Goal: Task Accomplishment & Management: Use online tool/utility

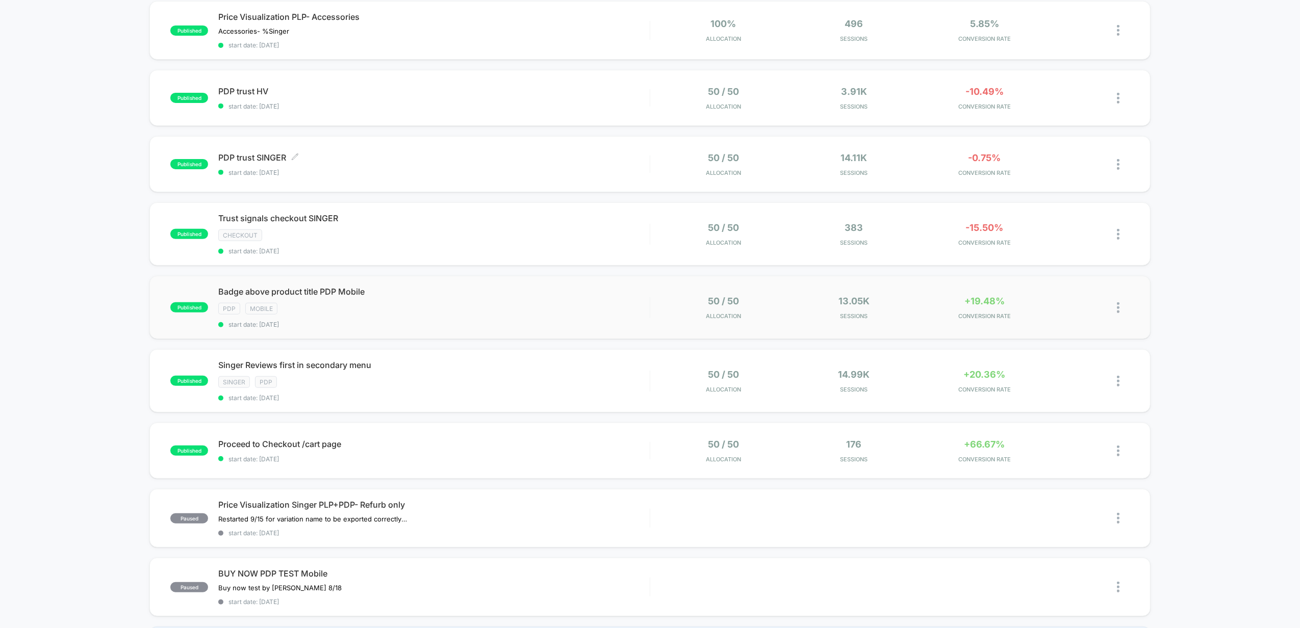
scroll to position [340, 0]
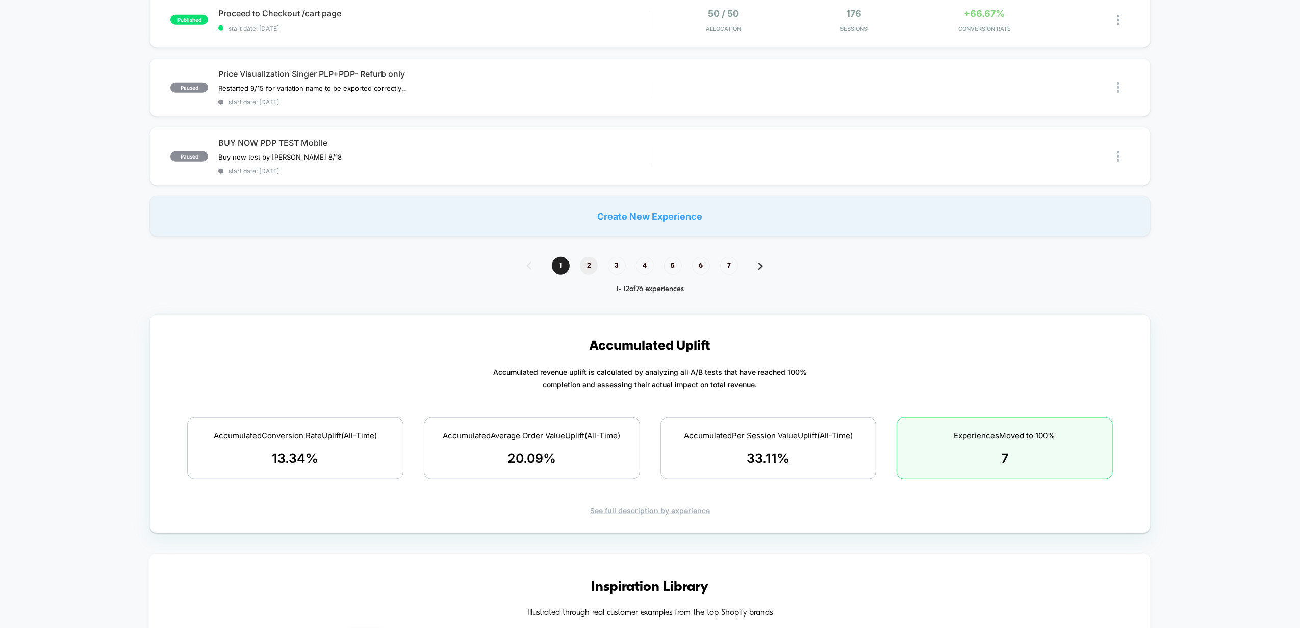
click at [591, 259] on span "2" at bounding box center [589, 266] width 18 height 18
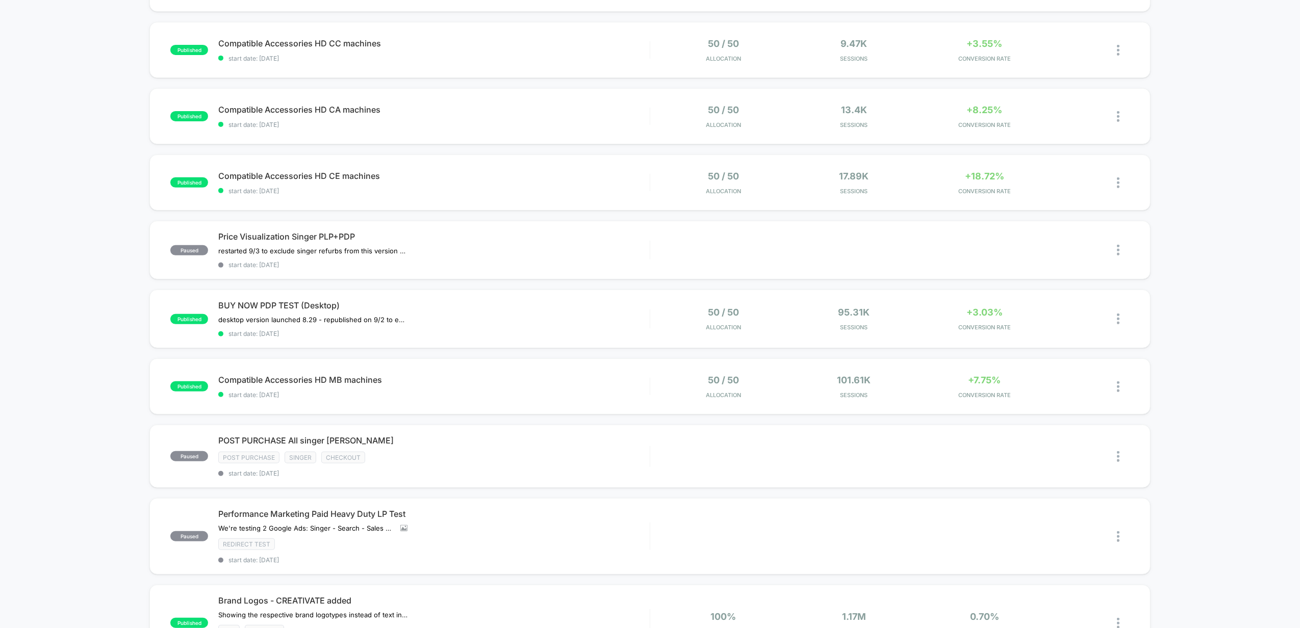
scroll to position [0, 0]
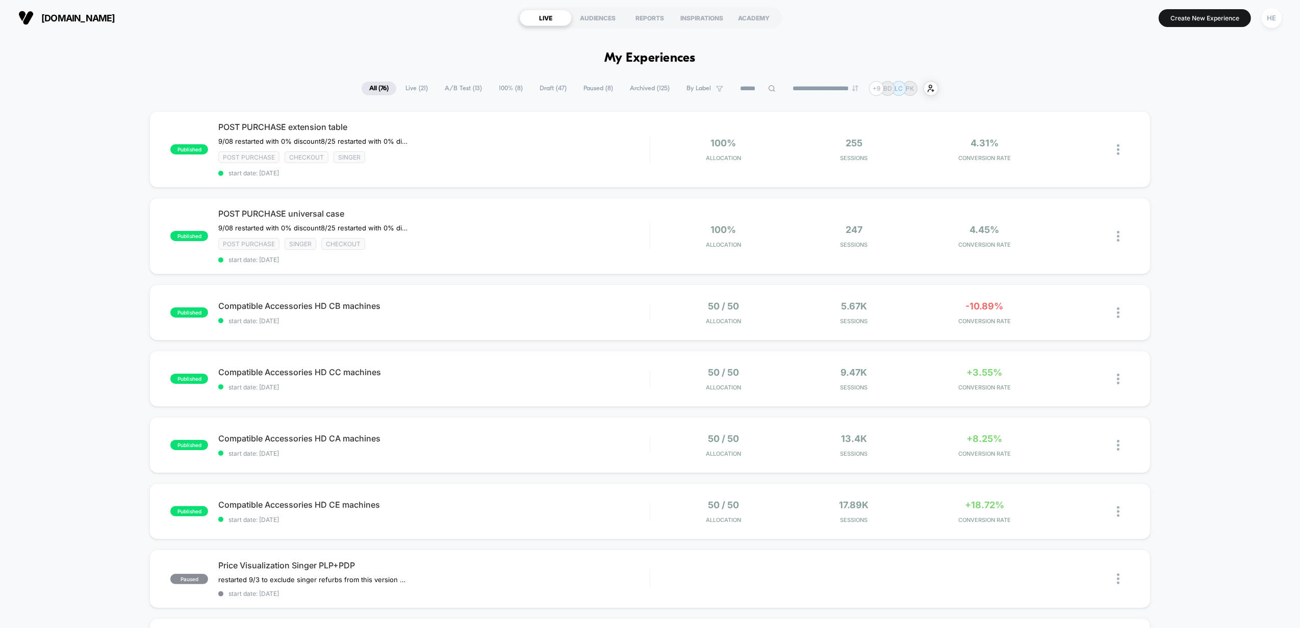
click at [421, 90] on span "Live ( 21 )" at bounding box center [417, 89] width 38 height 14
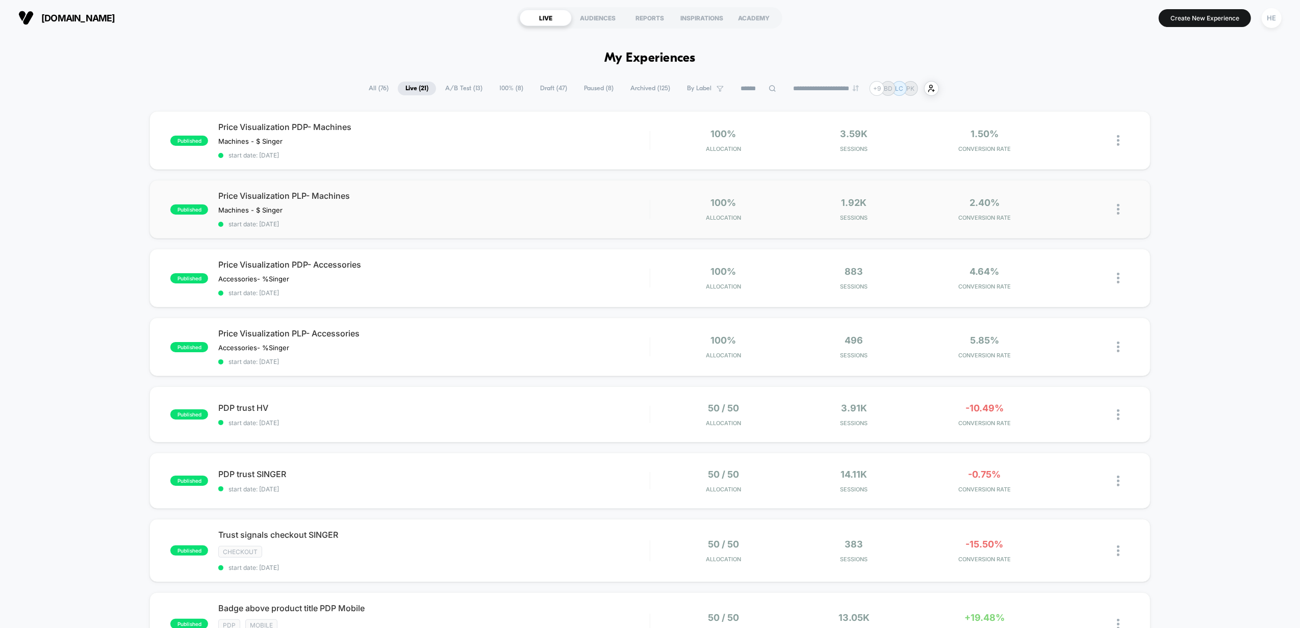
click at [434, 190] on div "published Price Visualization PLP- Machines Machines - $ Singer﻿ Click to edit …" at bounding box center [649, 209] width 1001 height 59
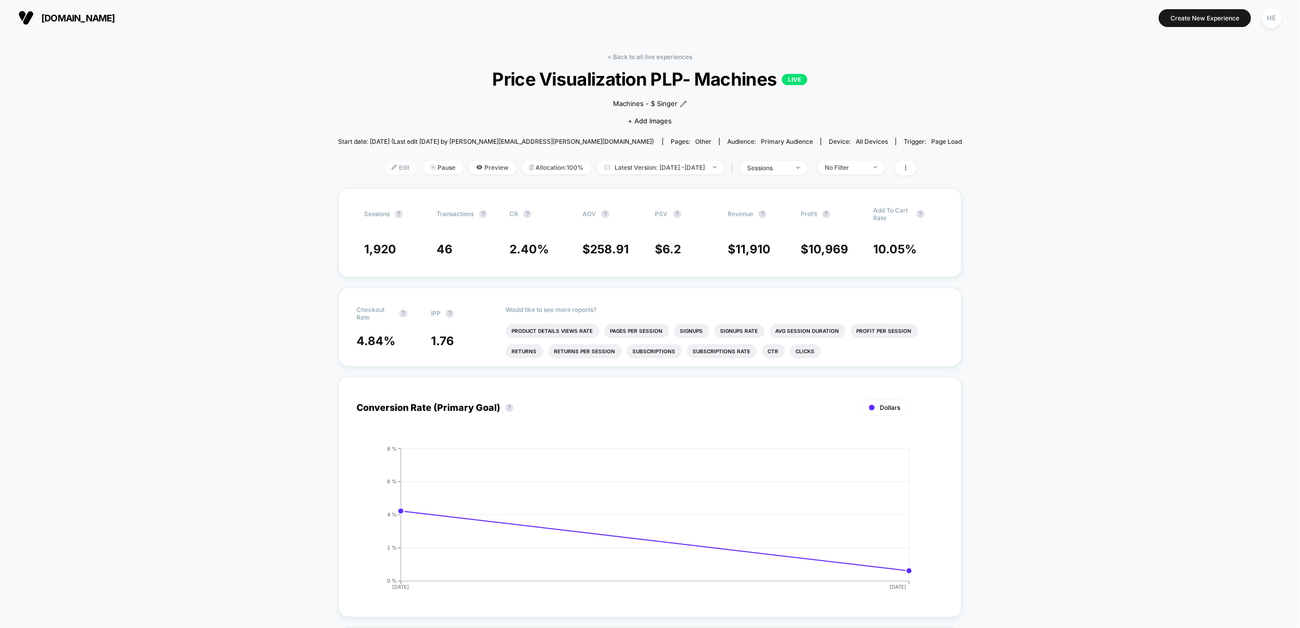
click at [385, 170] on span "Edit" at bounding box center [401, 168] width 34 height 14
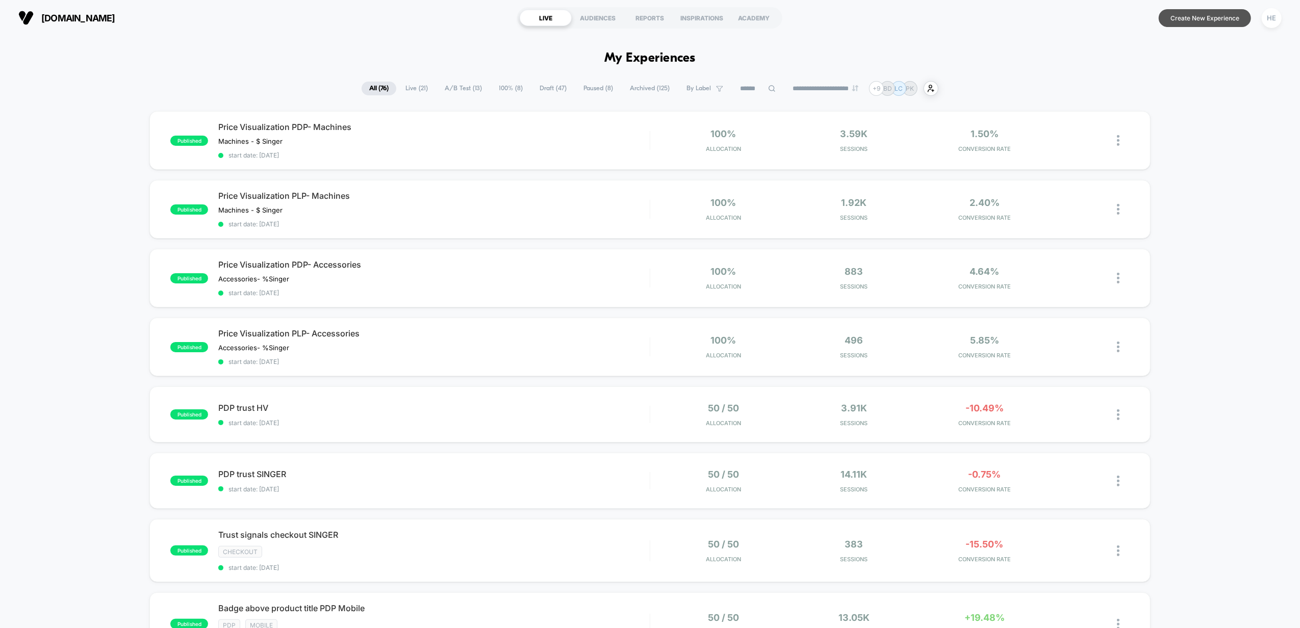
click at [1176, 25] on button "Create New Experience" at bounding box center [1205, 18] width 92 height 18
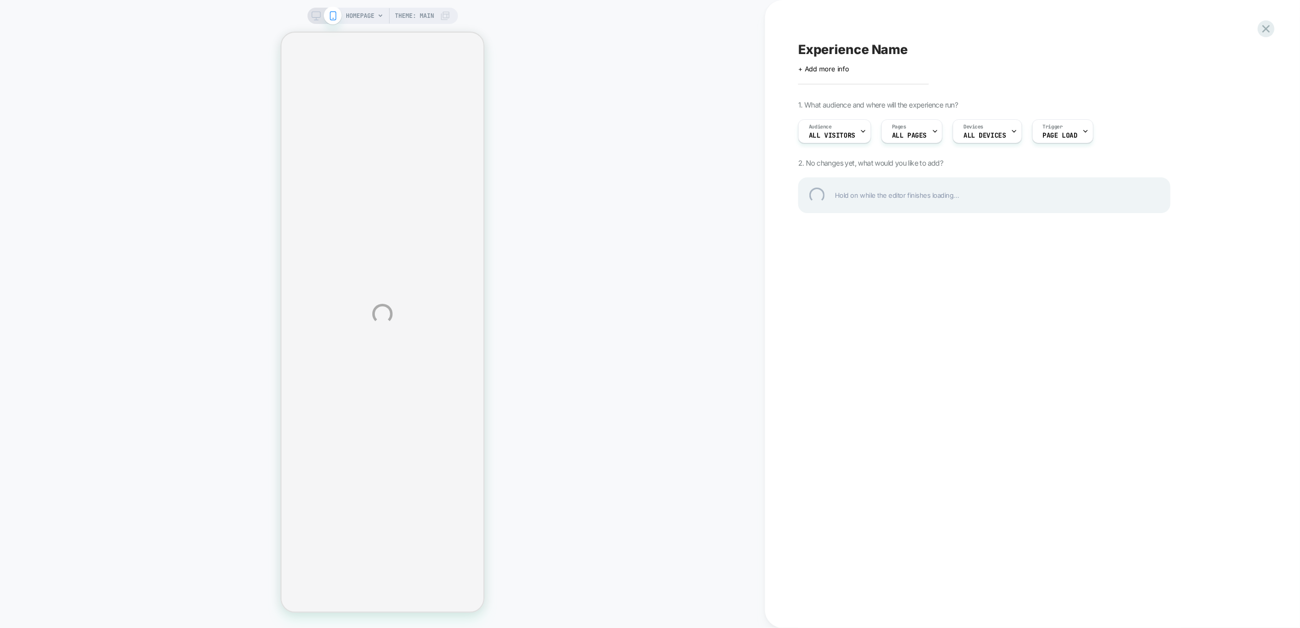
click at [310, 13] on div "HOMEPAGE Theme: MAIN Experience Name Click to edit experience details + Add mor…" at bounding box center [650, 314] width 1300 height 628
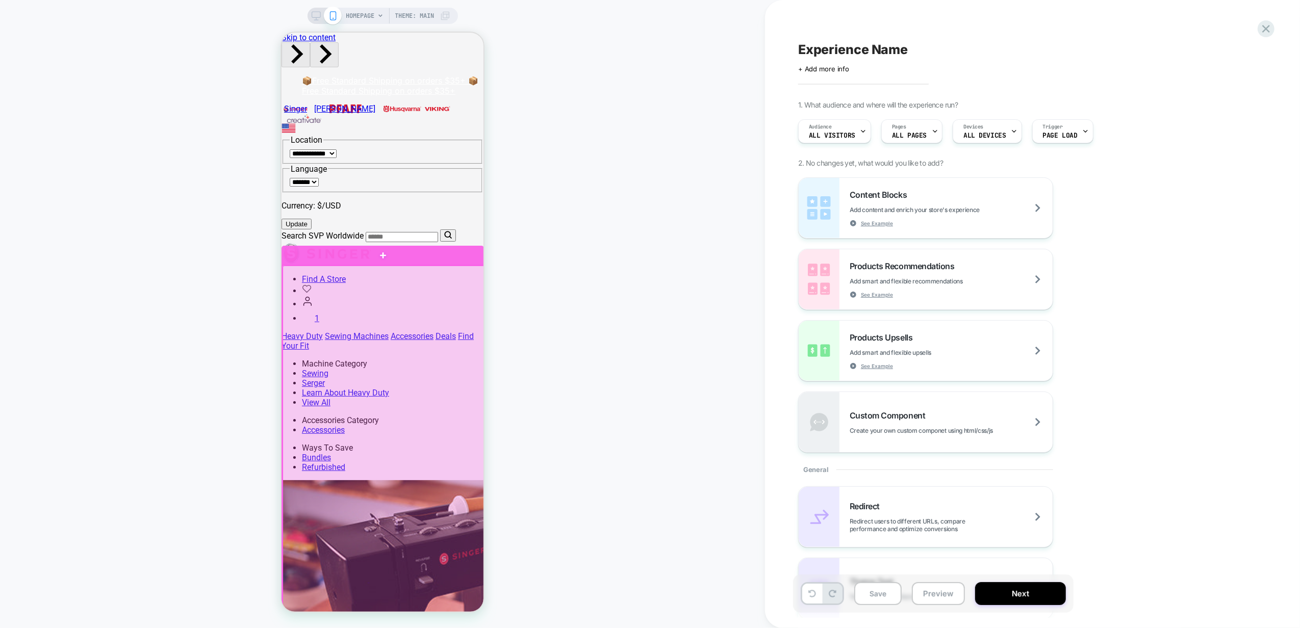
click at [403, 283] on div at bounding box center [383, 524] width 202 height 518
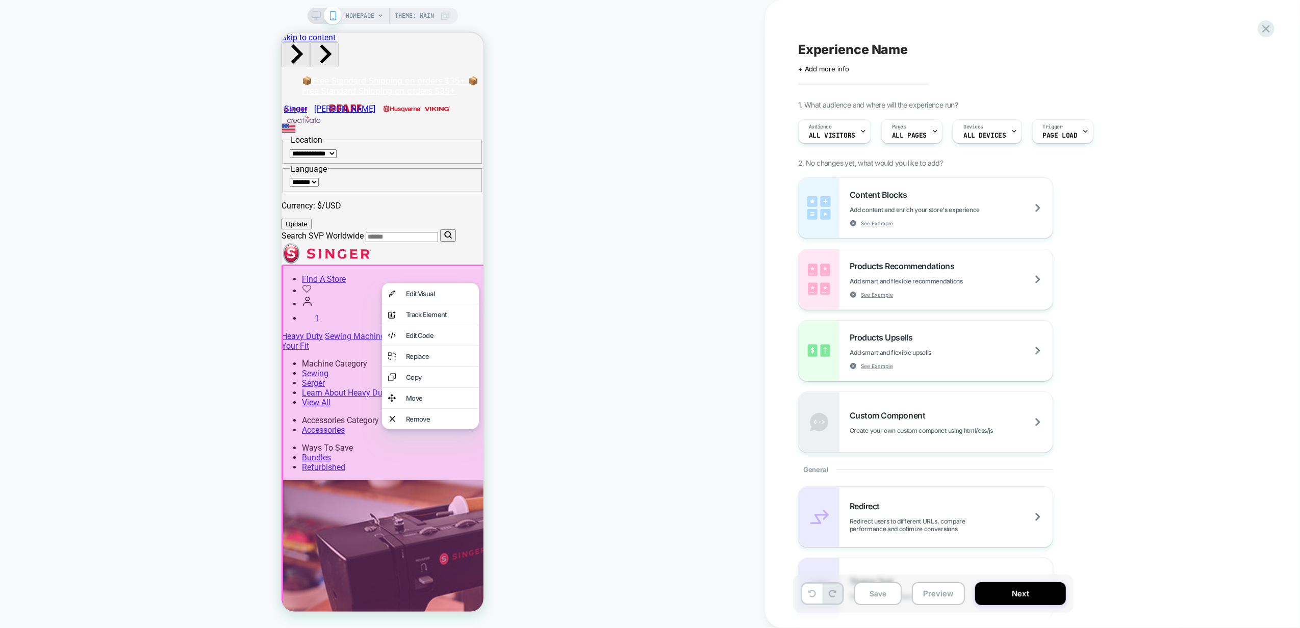
click at [346, 277] on div at bounding box center [384, 524] width 206 height 521
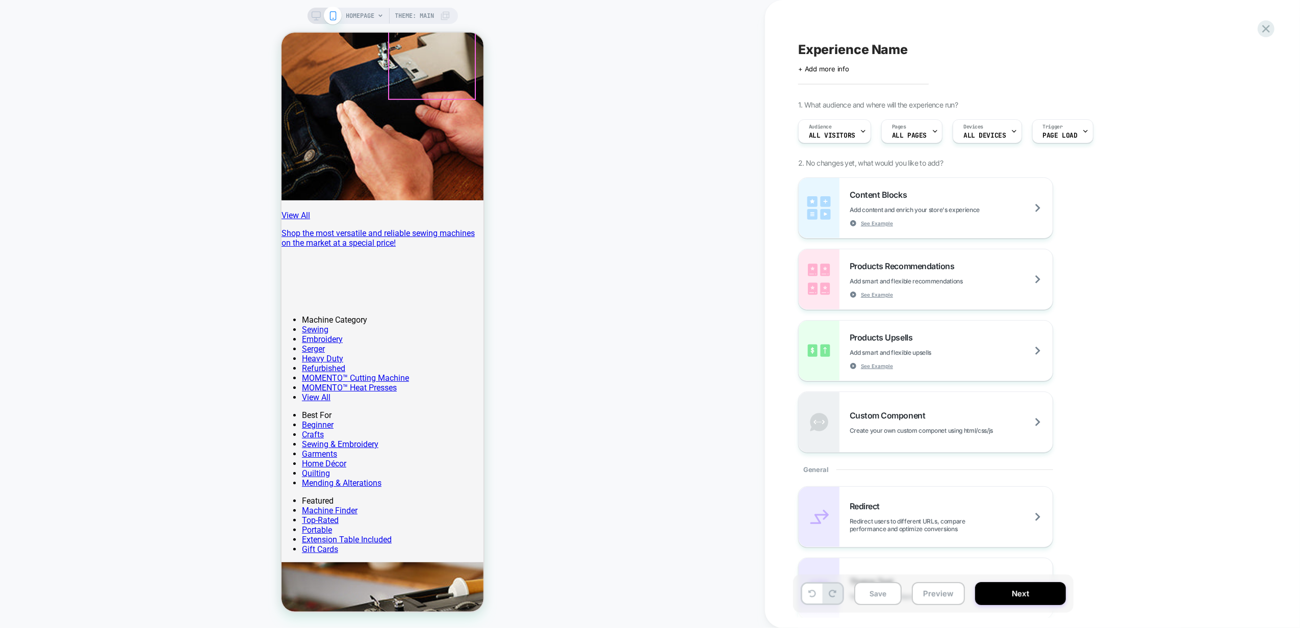
scroll to position [748, 0]
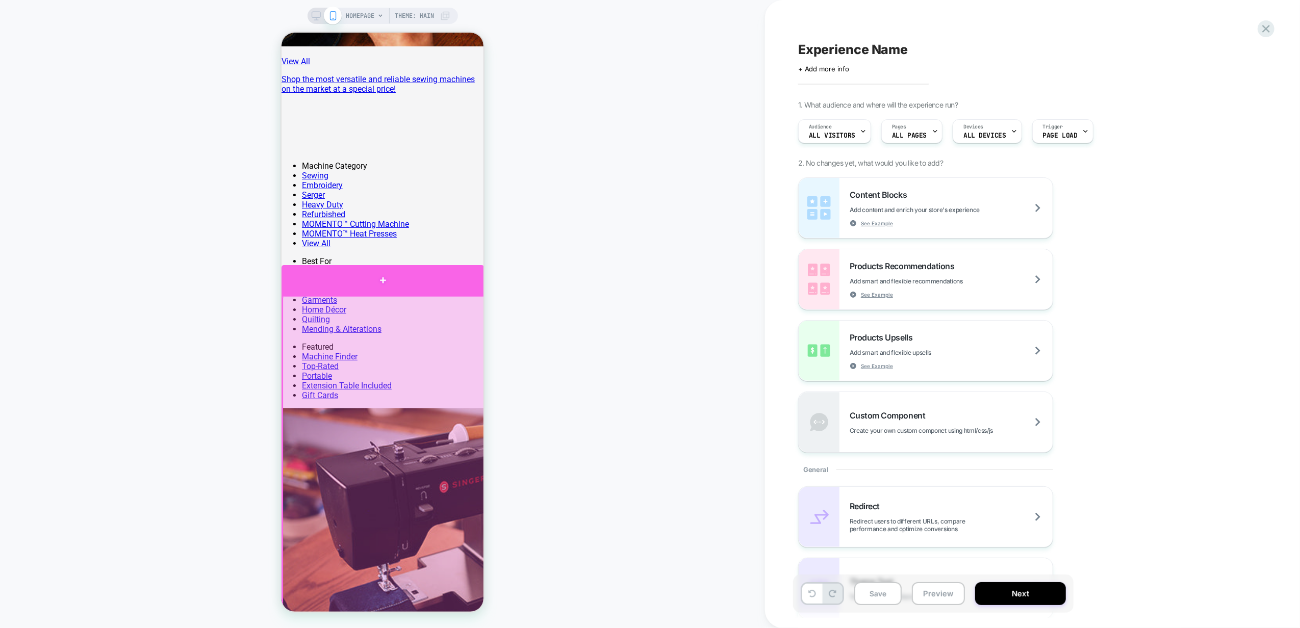
click at [315, 276] on div at bounding box center [382, 280] width 202 height 30
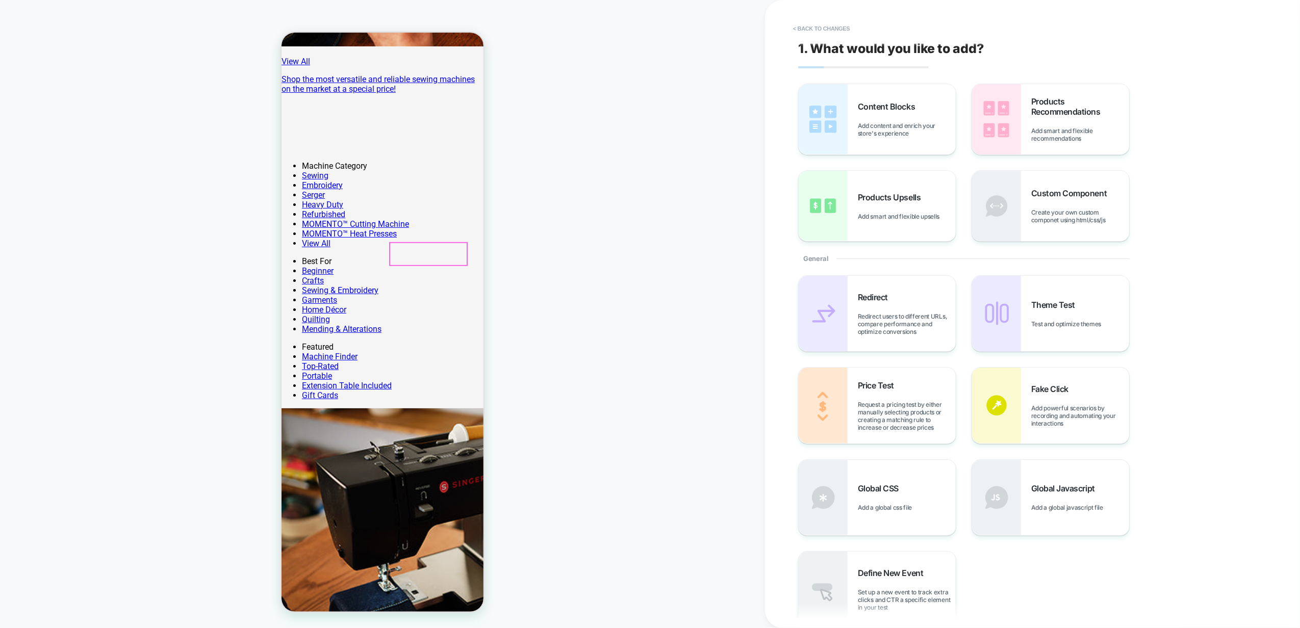
scroll to position [741, 0]
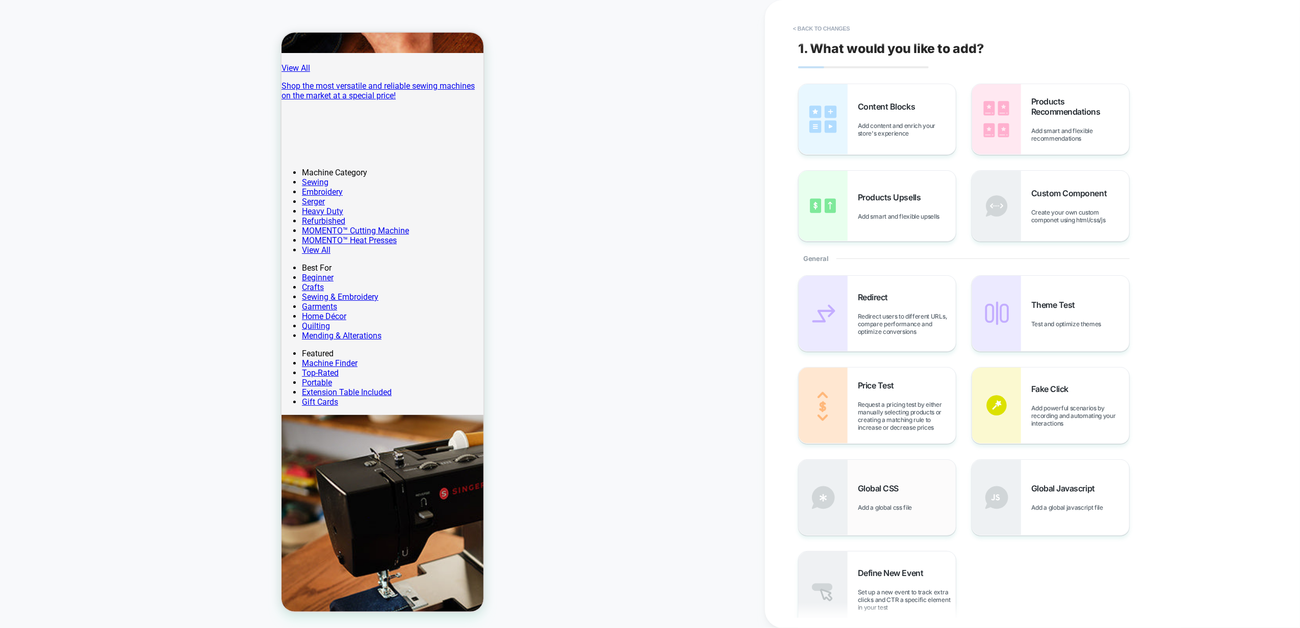
click at [900, 480] on div "Global CSS Add a global css file" at bounding box center [877, 497] width 157 height 75
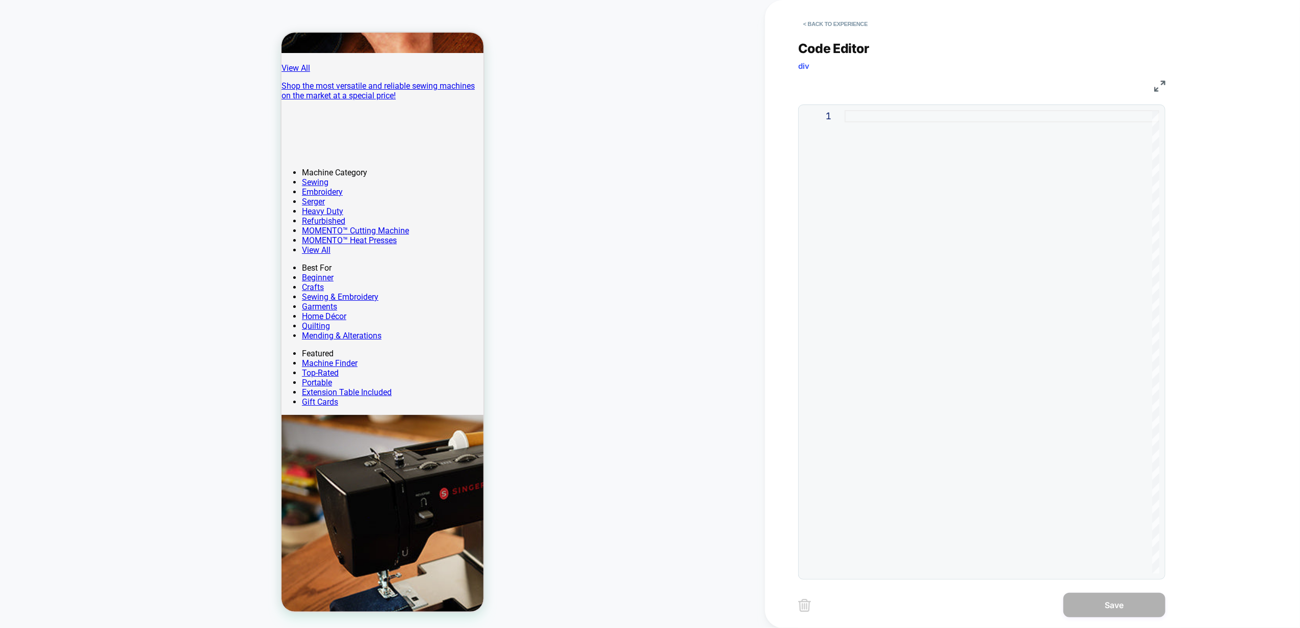
click at [897, 253] on div at bounding box center [1001, 342] width 315 height 464
click at [1048, 272] on div at bounding box center [1001, 342] width 315 height 464
type textarea "**********"
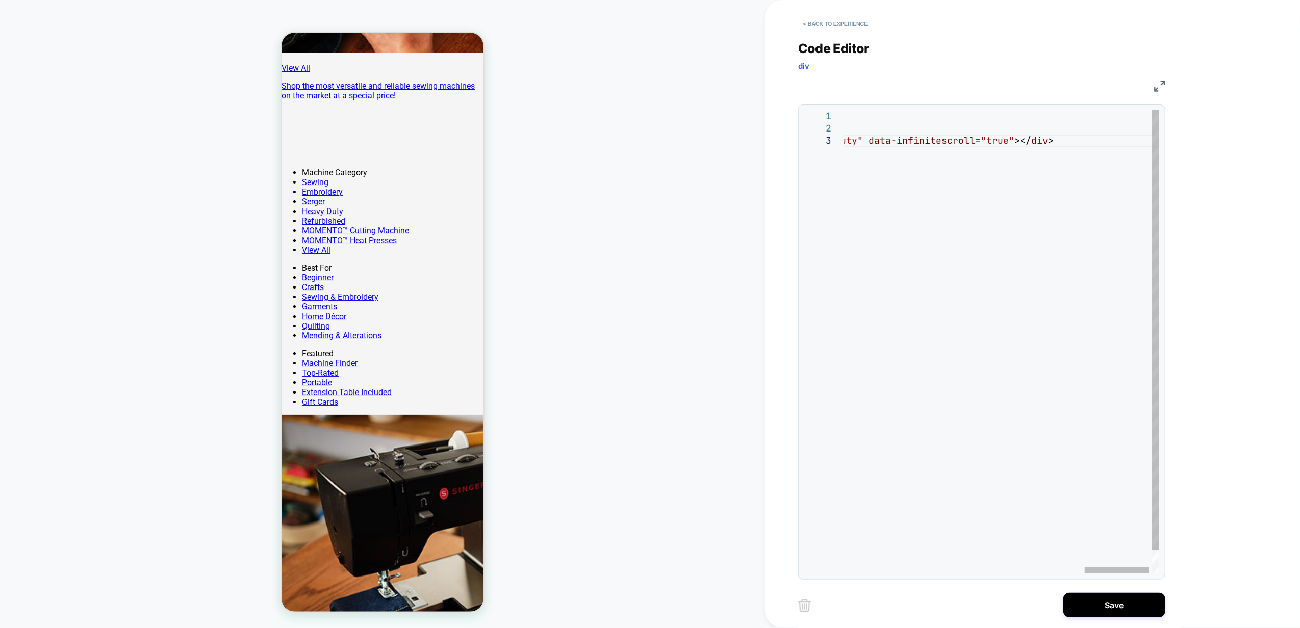
click at [985, 126] on div "< script async src = ' [URL][DOMAIN_NAME] ' ></ script >< div class = "tintup" …" at bounding box center [426, 354] width 1494 height 488
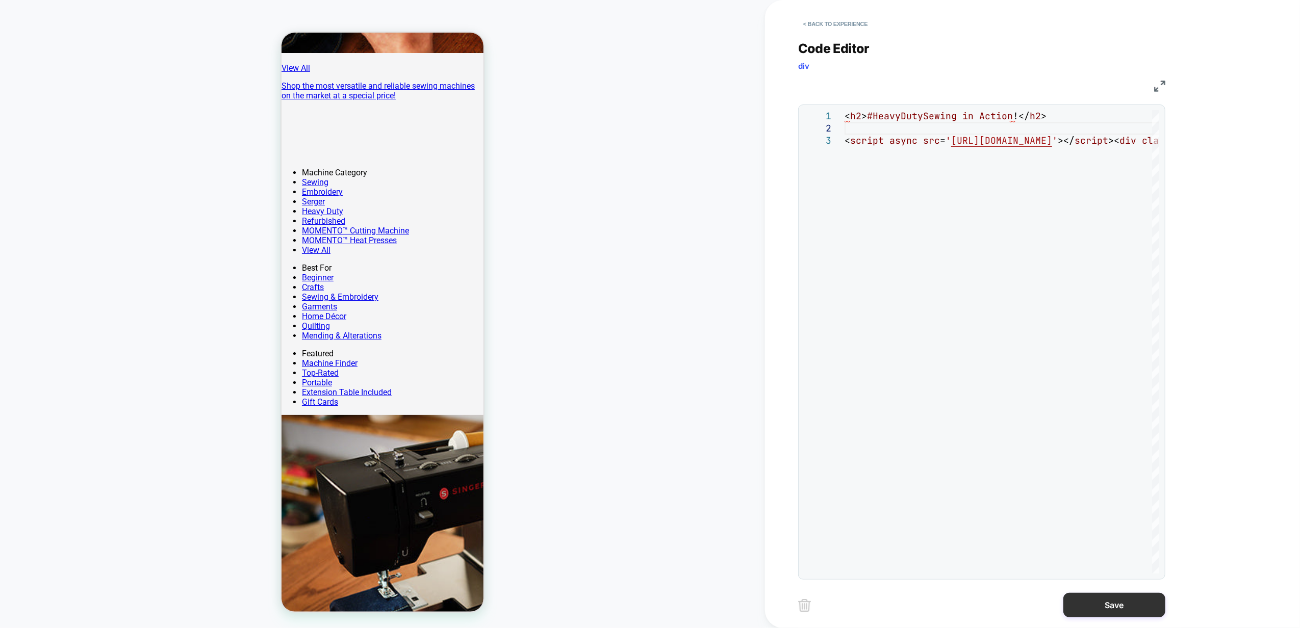
click at [1112, 606] on button "Save" at bounding box center [1114, 605] width 102 height 24
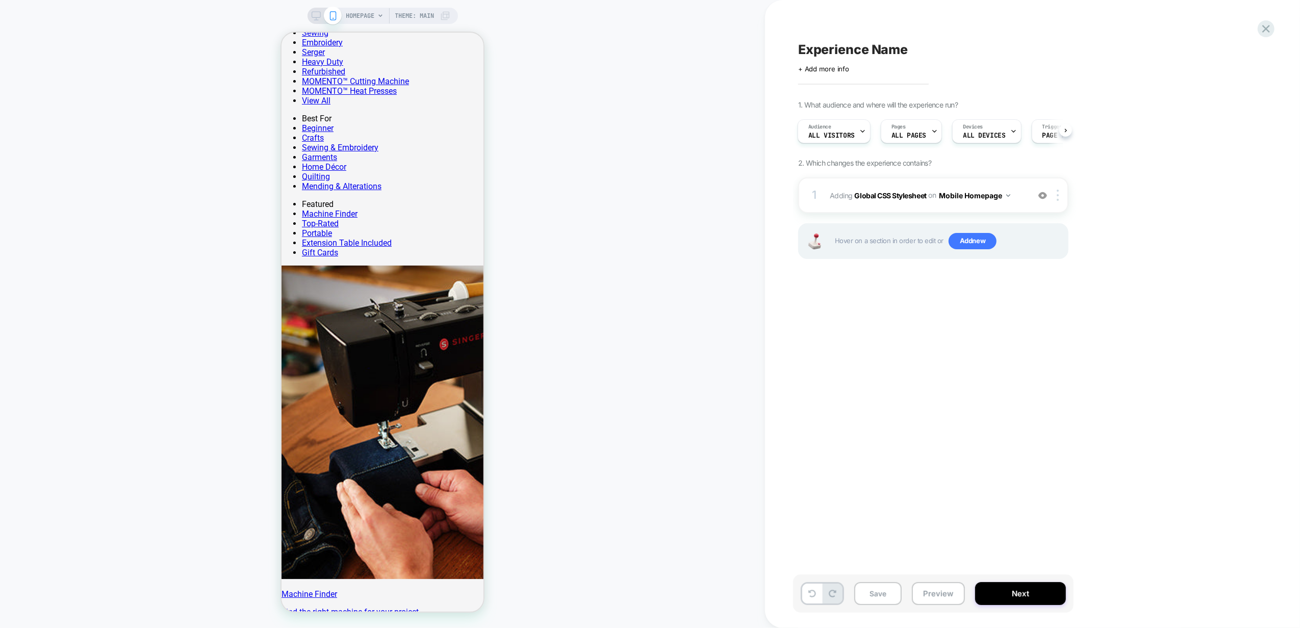
scroll to position [877, 0]
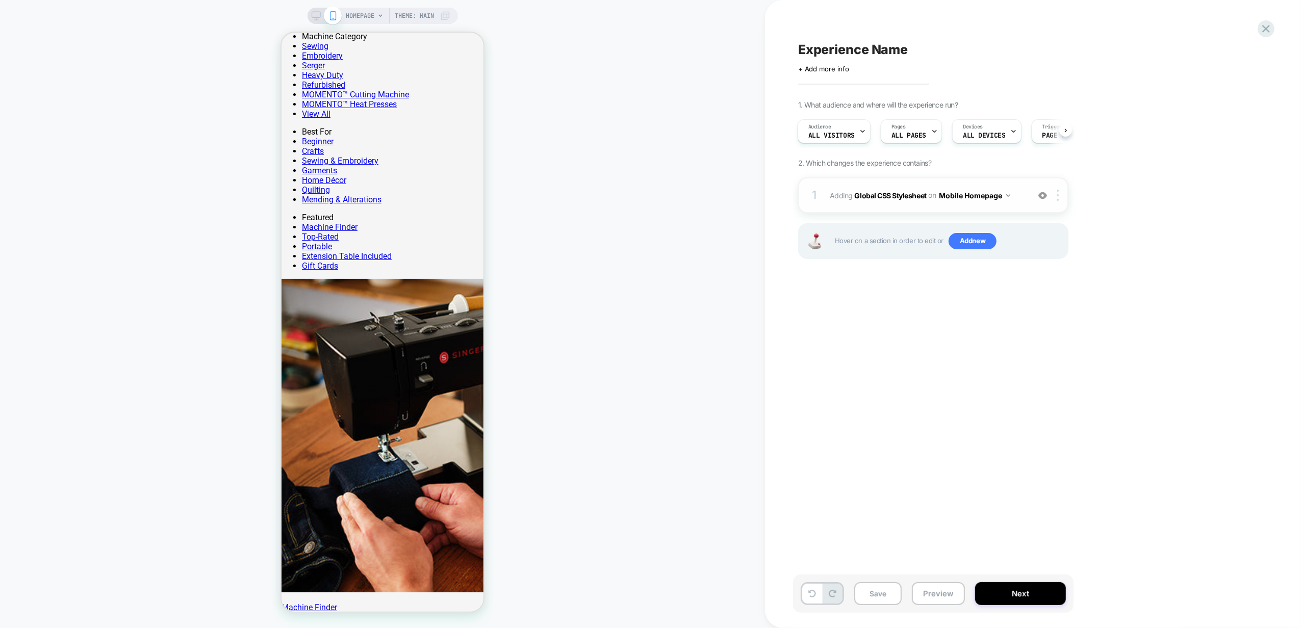
click at [1018, 187] on div "1 Adding Global CSS Stylesheet on Mobile Homepage Add Before Add After Copy to …" at bounding box center [933, 195] width 270 height 36
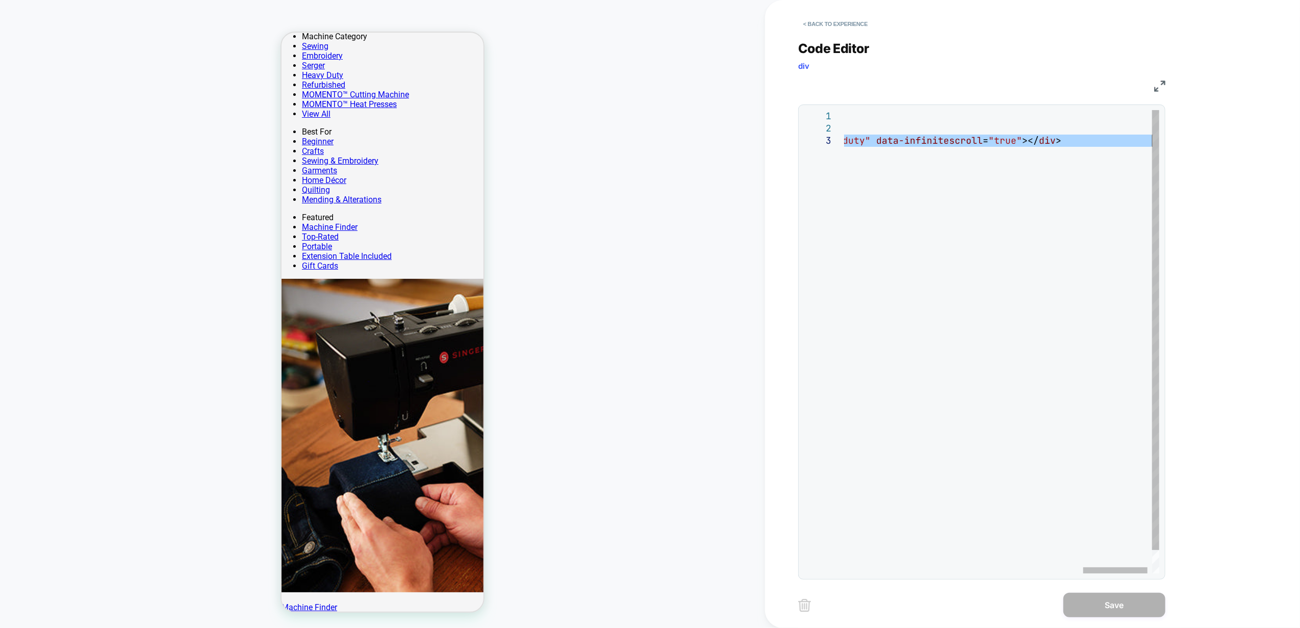
type textarea "**********"
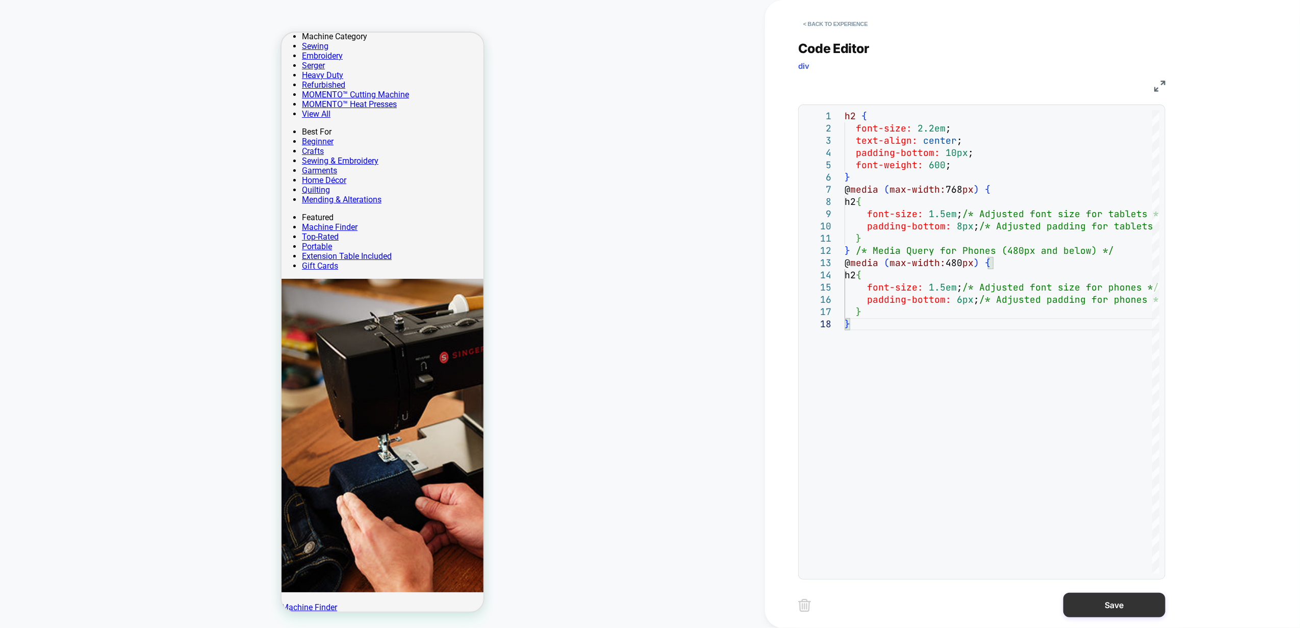
scroll to position [861, 0]
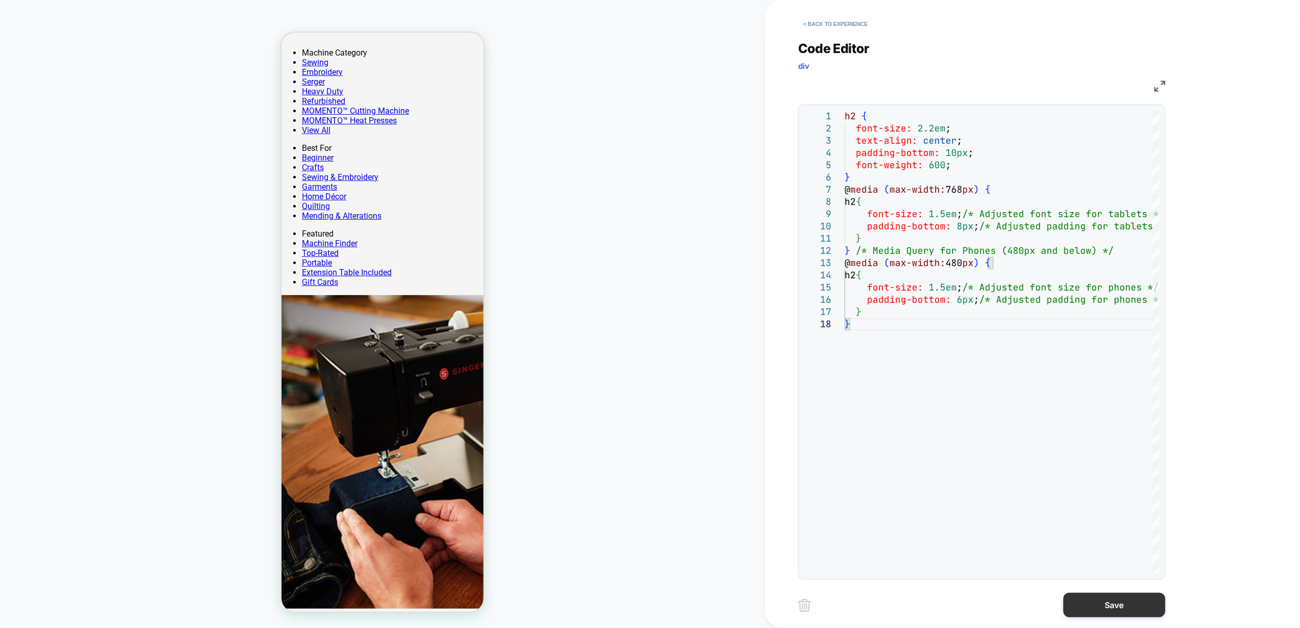
click at [1141, 615] on button "Save" at bounding box center [1114, 605] width 102 height 24
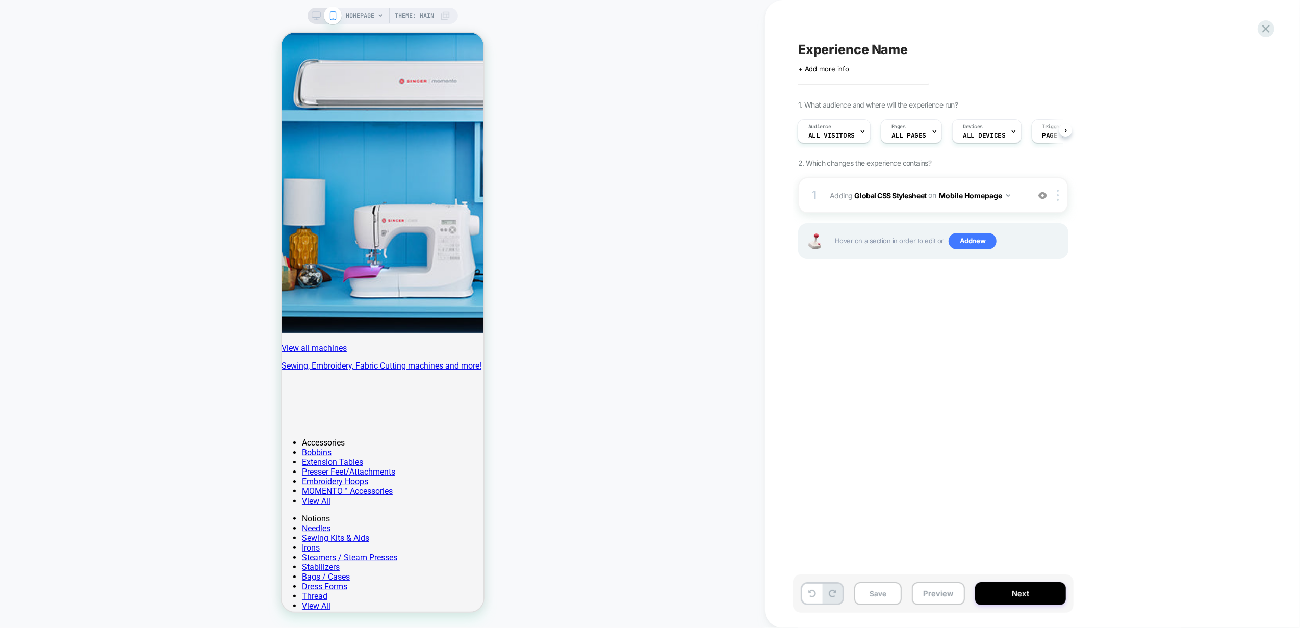
scroll to position [1496, 0]
click at [996, 188] on button "Mobile Homepage" at bounding box center [974, 195] width 71 height 15
click at [994, 186] on div "1 Adding Global CSS Stylesheet on Mobile Homepage Add Before Add After Copy to …" at bounding box center [933, 195] width 270 height 36
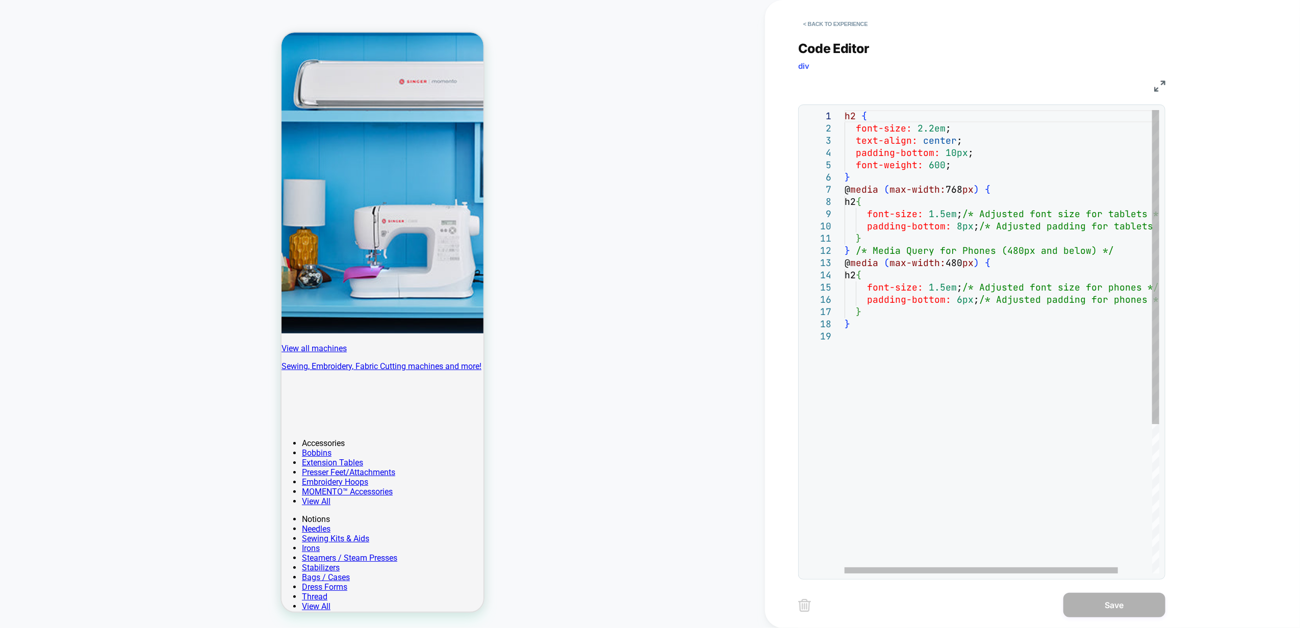
click at [988, 337] on div "h2 { font-size: 2.2em ; text-align: center ; padding-bottom: 10px ; font-weight…" at bounding box center [1021, 452] width 354 height 684
type textarea "**********"
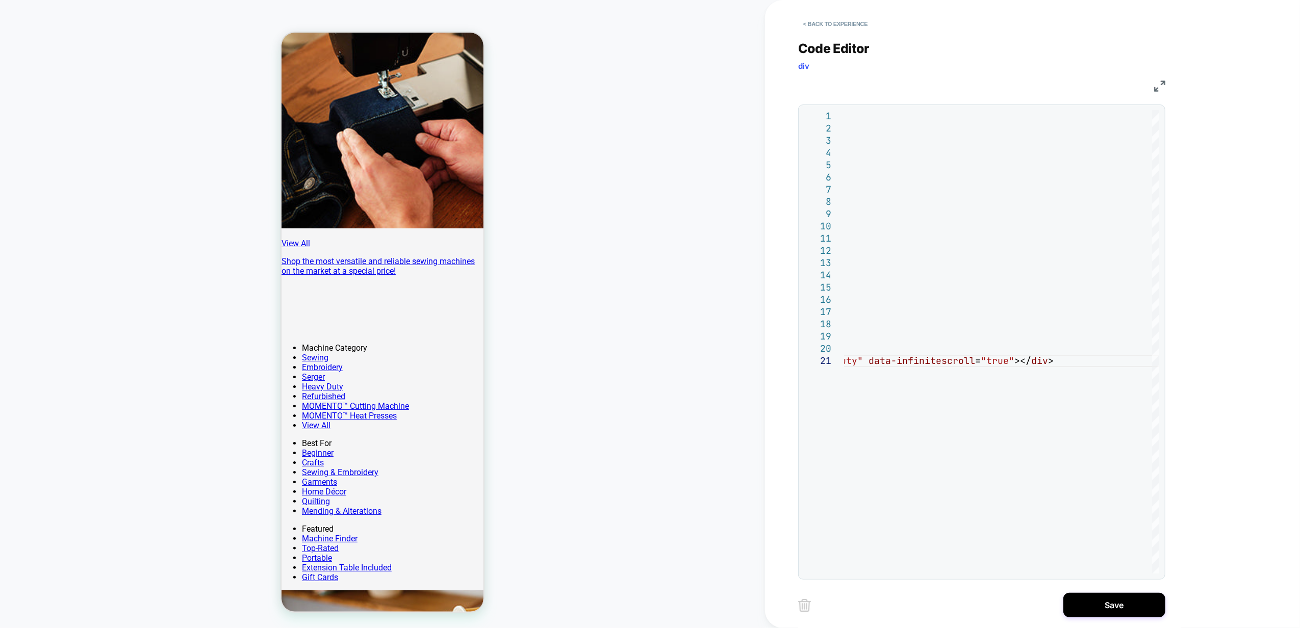
scroll to position [408, 0]
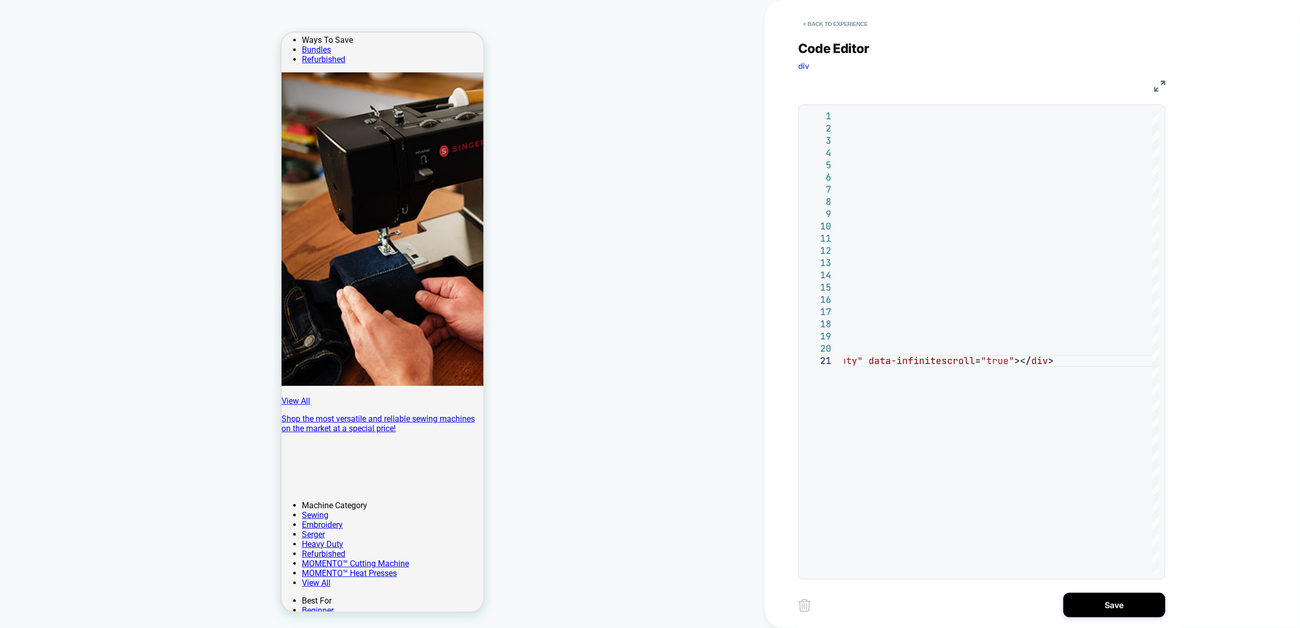
click at [835, 14] on div "< Back to experience" at bounding box center [1065, 15] width 535 height 31
click at [832, 32] on button "< Back to experience" at bounding box center [835, 24] width 74 height 16
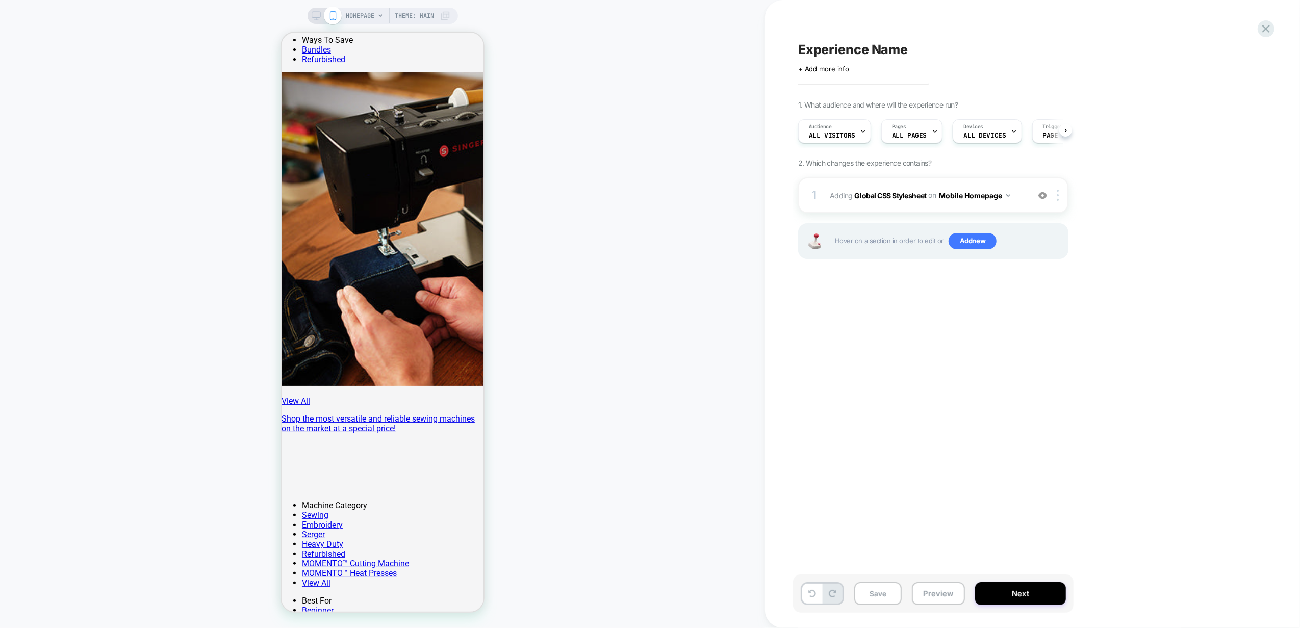
scroll to position [0, 1]
click at [1179, 372] on div "Experience Name Click to edit experience details + Add more info 1. What audien…" at bounding box center [989, 314] width 382 height 628
click at [1055, 201] on div "1 Adding Global CSS Stylesheet on Mobile Homepage Add Before Add After Copy to …" at bounding box center [933, 195] width 270 height 36
